Goal: Task Accomplishment & Management: Use online tool/utility

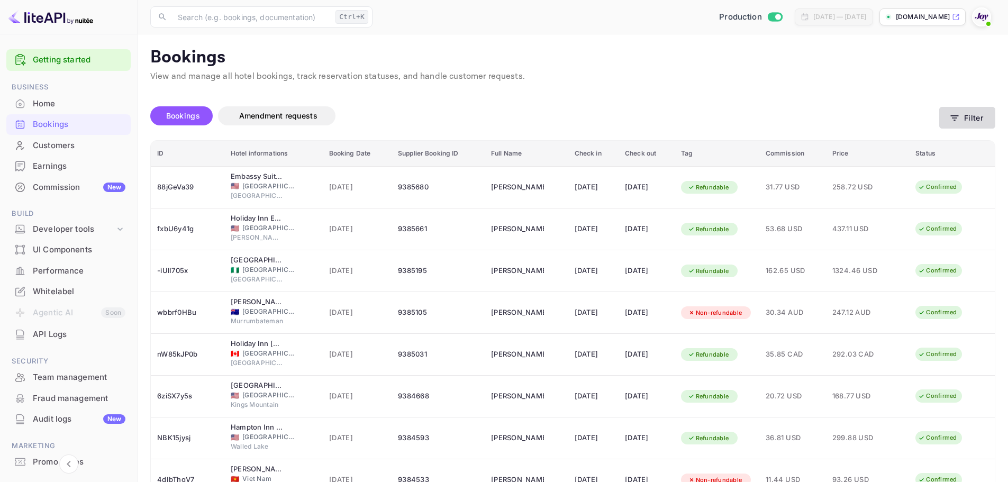
click at [983, 122] on button "Filter" at bounding box center [967, 118] width 56 height 22
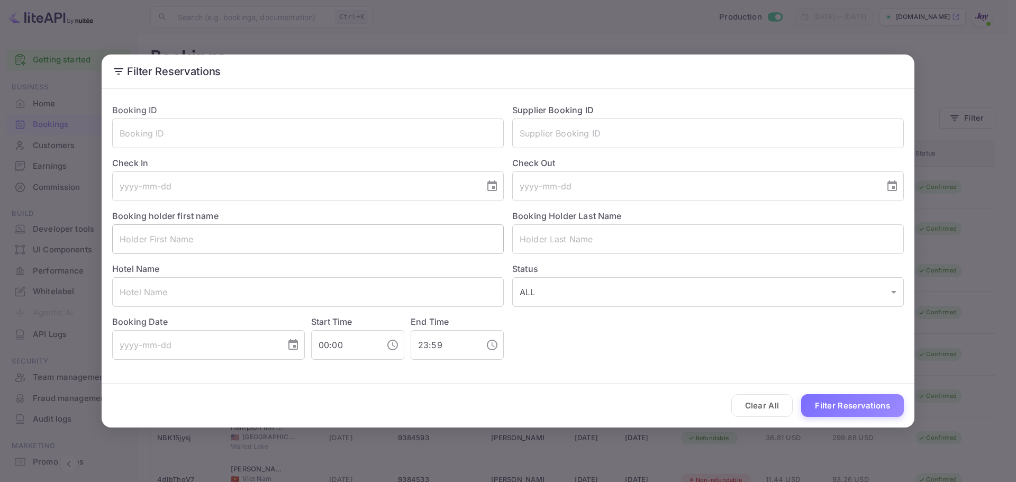
click at [394, 248] on input "text" at bounding box center [308, 239] width 392 height 30
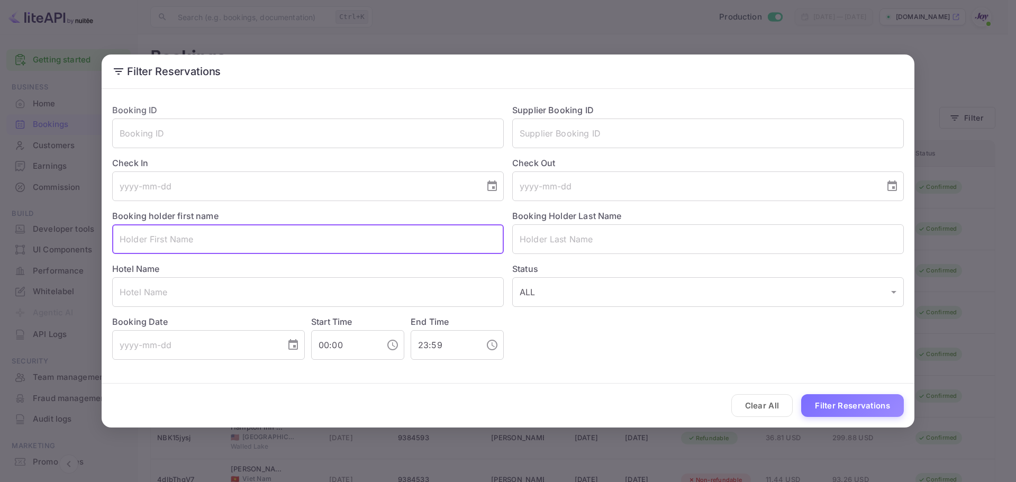
paste input "[PERSON_NAME]"
drag, startPoint x: 244, startPoint y: 240, endPoint x: 158, endPoint y: 248, distance: 86.1
click at [158, 248] on input "[PERSON_NAME]" at bounding box center [308, 239] width 392 height 30
type input "[PERSON_NAME]"
click at [558, 240] on input "text" at bounding box center [708, 239] width 392 height 30
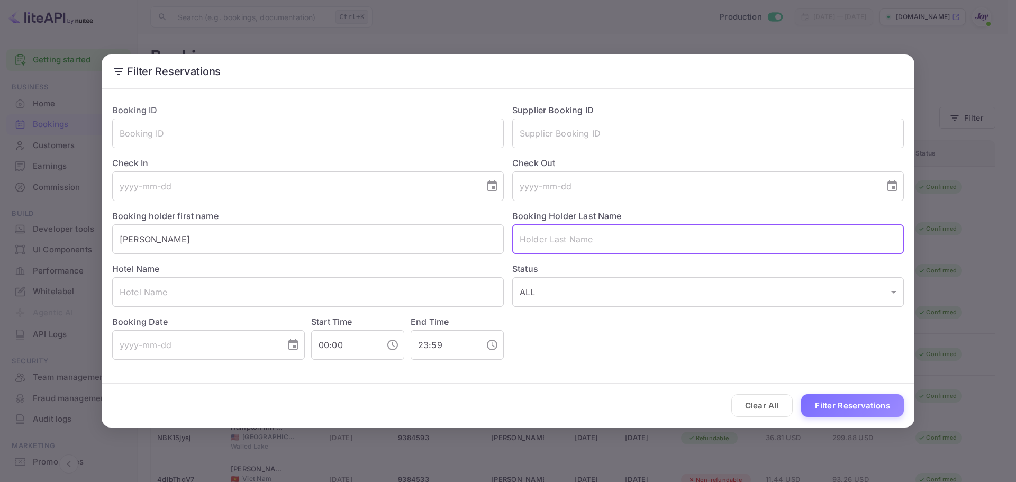
paste input "de Achaval"
type input "de Achaval"
click at [859, 405] on button "Filter Reservations" at bounding box center [852, 405] width 103 height 23
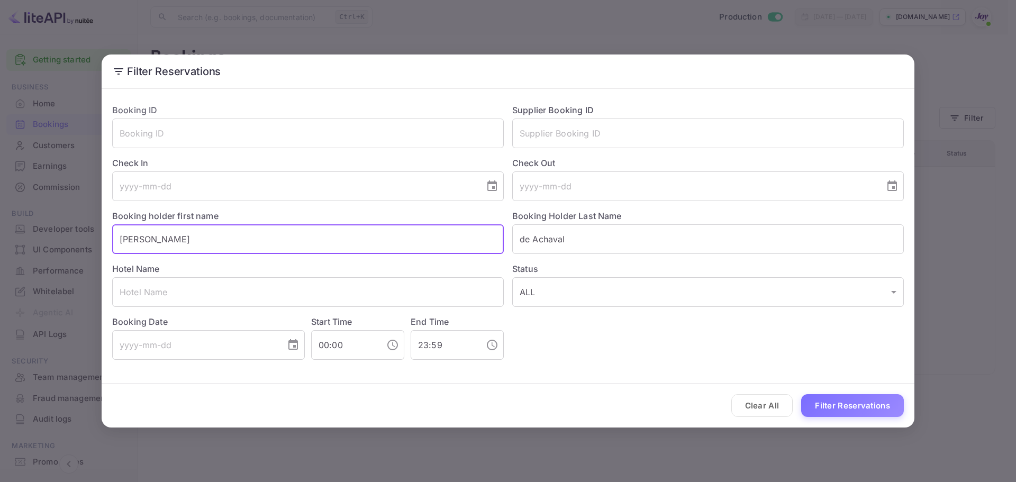
drag, startPoint x: 186, startPoint y: 243, endPoint x: 78, endPoint y: 242, distance: 108.0
click at [78, 242] on div "Filter Reservations Booking ID ​ Supplier Booking ID ​ Check In ​ Check Out ​ B…" at bounding box center [508, 241] width 1016 height 482
click at [882, 415] on button "Filter Reservations" at bounding box center [852, 405] width 103 height 23
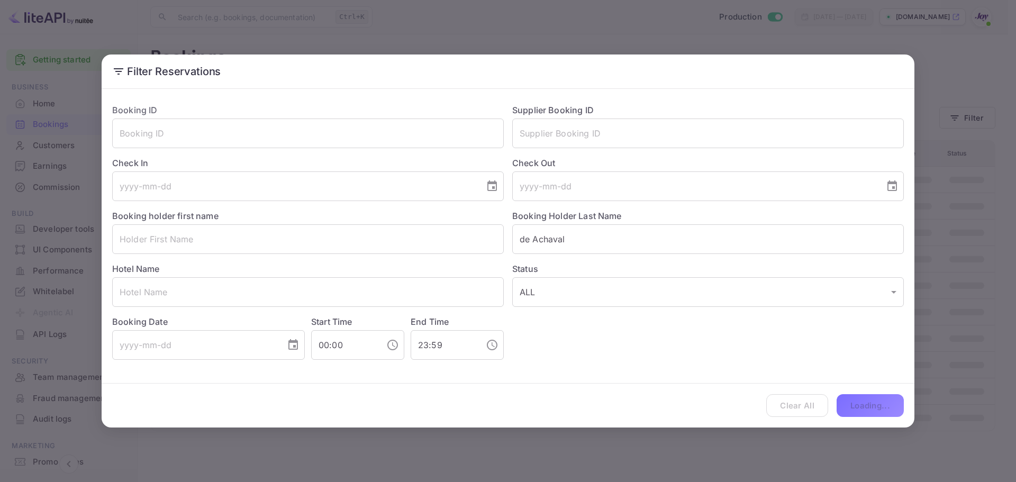
click at [880, 409] on div "Clear All Loading..." at bounding box center [508, 406] width 813 height 44
drag, startPoint x: 395, startPoint y: 247, endPoint x: 371, endPoint y: 249, distance: 23.9
click at [376, 250] on input "text" at bounding box center [308, 239] width 392 height 30
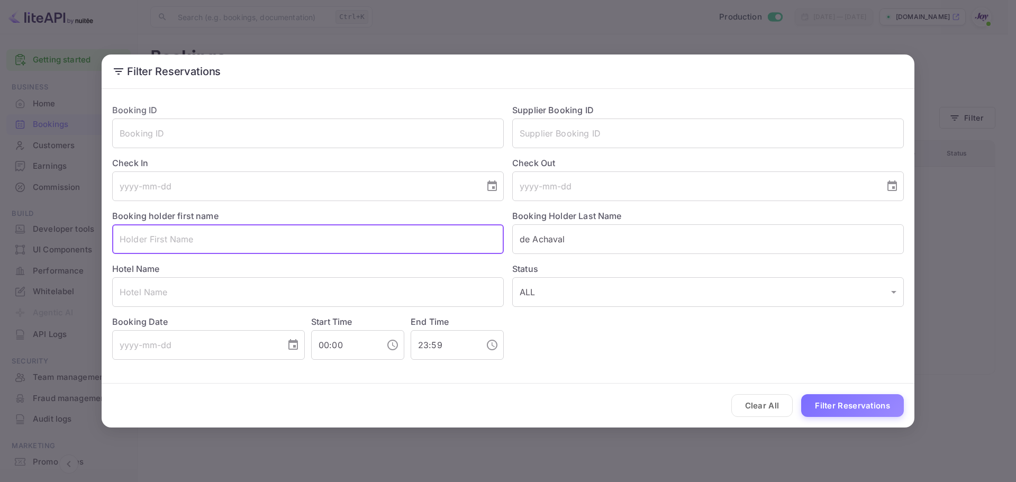
paste input "[PERSON_NAME]"
drag, startPoint x: 182, startPoint y: 236, endPoint x: 150, endPoint y: 247, distance: 34.0
click at [149, 240] on input "[PERSON_NAME]" at bounding box center [308, 239] width 392 height 30
type input "[PERSON_NAME]"
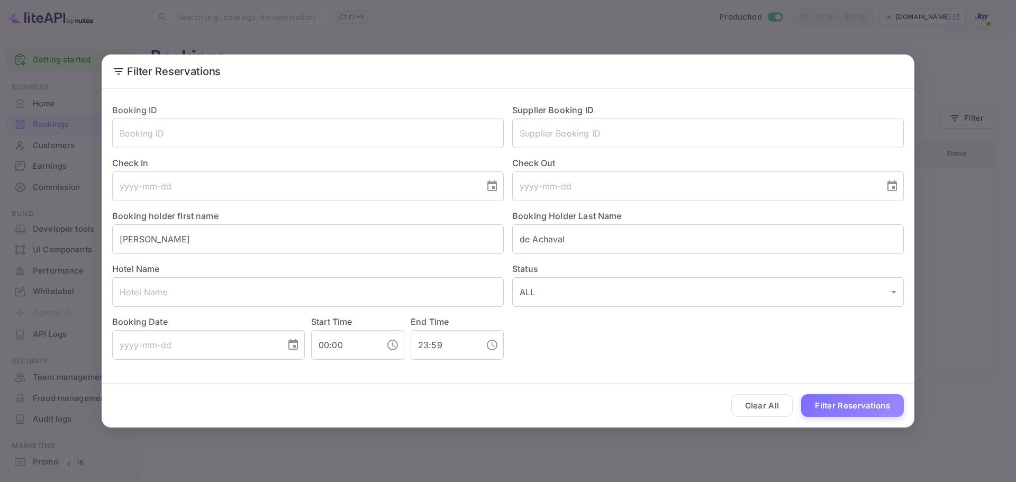
click at [569, 223] on div "Booking Holder Last Name [PERSON_NAME] ​" at bounding box center [704, 227] width 400 height 53
click at [573, 234] on input "de Achaval" at bounding box center [708, 239] width 392 height 30
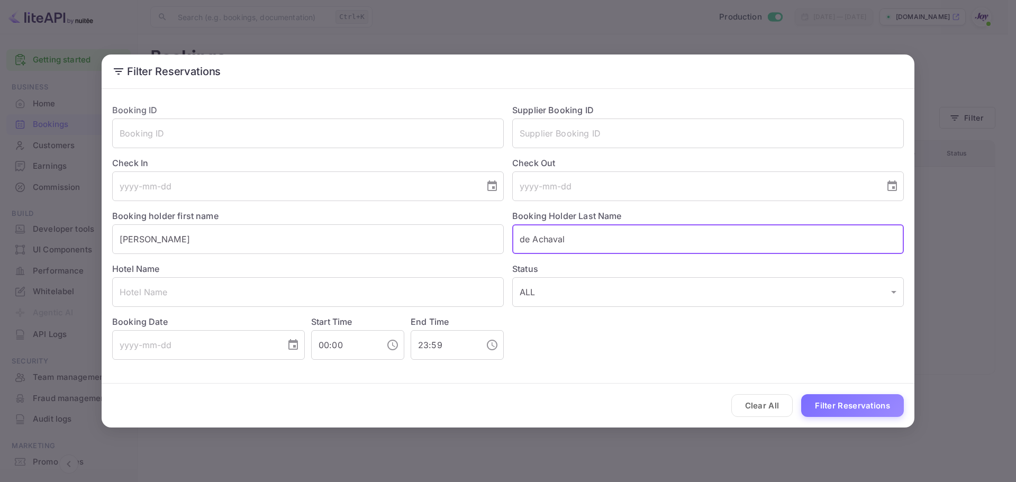
click at [573, 234] on input "de Achaval" at bounding box center [708, 239] width 392 height 30
paste input "[PERSON_NAME]"
type input "[PERSON_NAME]"
click at [847, 414] on button "Filter Reservations" at bounding box center [852, 405] width 103 height 23
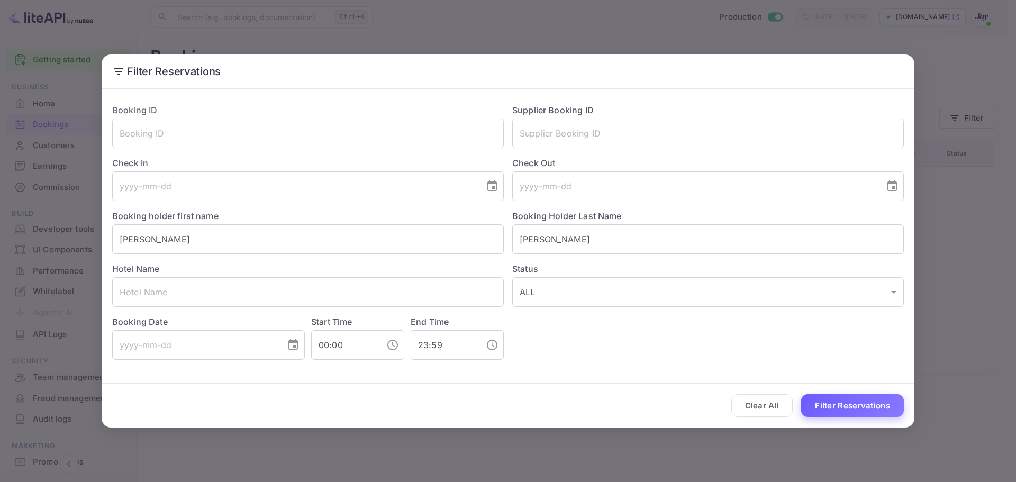
click at [884, 400] on button "Filter Reservations" at bounding box center [852, 405] width 103 height 23
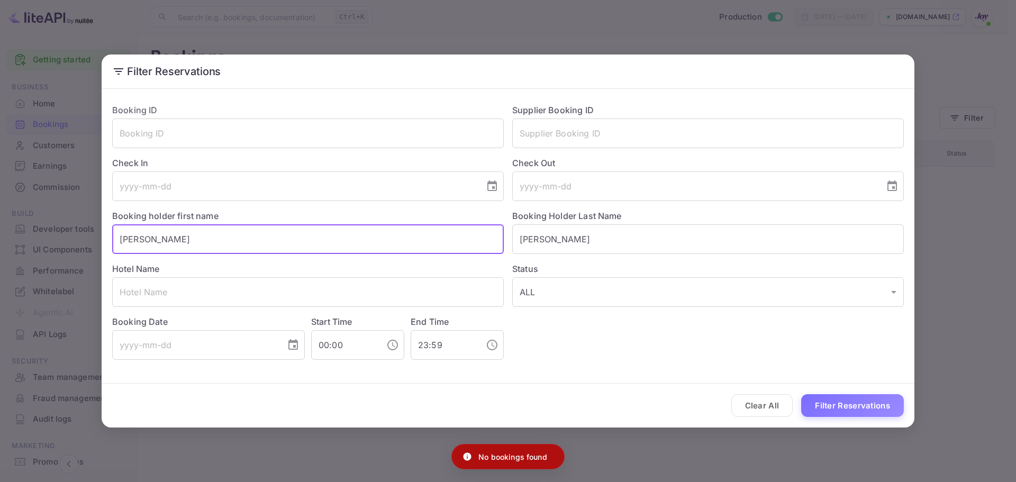
drag, startPoint x: 249, startPoint y: 241, endPoint x: 139, endPoint y: 250, distance: 109.9
click at [88, 234] on div "Filter Reservations Booking ID ​ Supplier Booking ID ​ Check In ​ Check Out ​ B…" at bounding box center [508, 241] width 1016 height 482
click at [838, 401] on button "Filter Reservations" at bounding box center [852, 405] width 103 height 23
